Goal: Find specific page/section: Find specific page/section

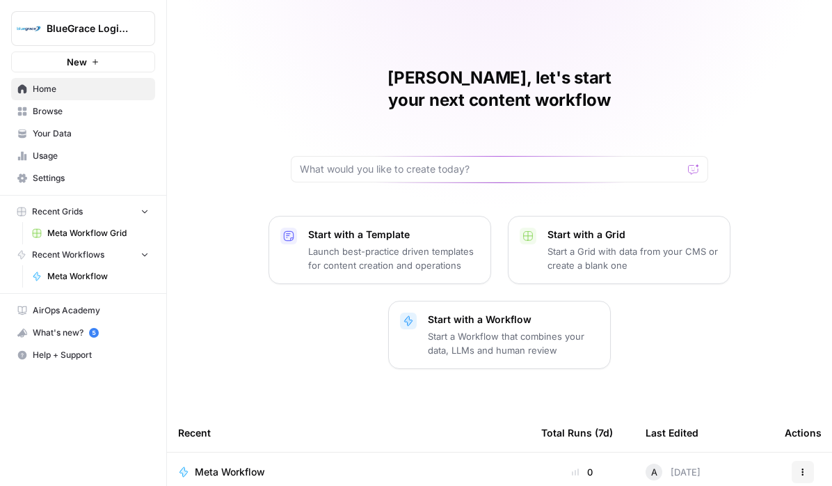
click at [88, 111] on span "Browse" at bounding box center [91, 111] width 116 height 13
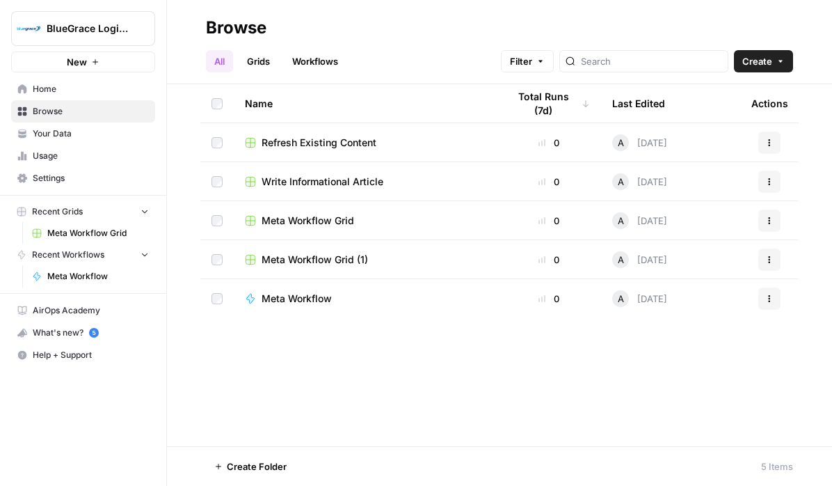
click at [104, 134] on span "Your Data" at bounding box center [91, 133] width 116 height 13
